Goal: Navigation & Orientation: Go to known website

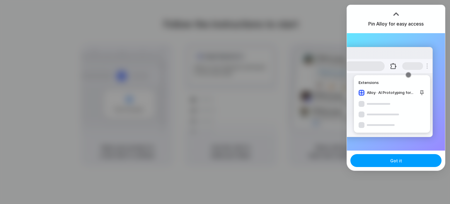
click at [389, 158] on button "Got it" at bounding box center [395, 160] width 91 height 13
